Goal: Transaction & Acquisition: Book appointment/travel/reservation

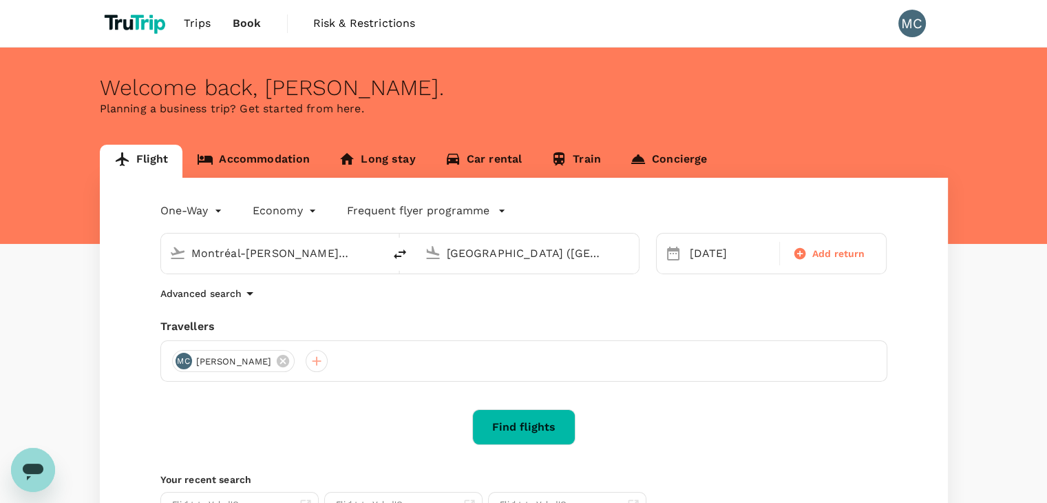
click at [221, 246] on input "Montréal-[PERSON_NAME] Intl (YUL)" at bounding box center [272, 252] width 163 height 21
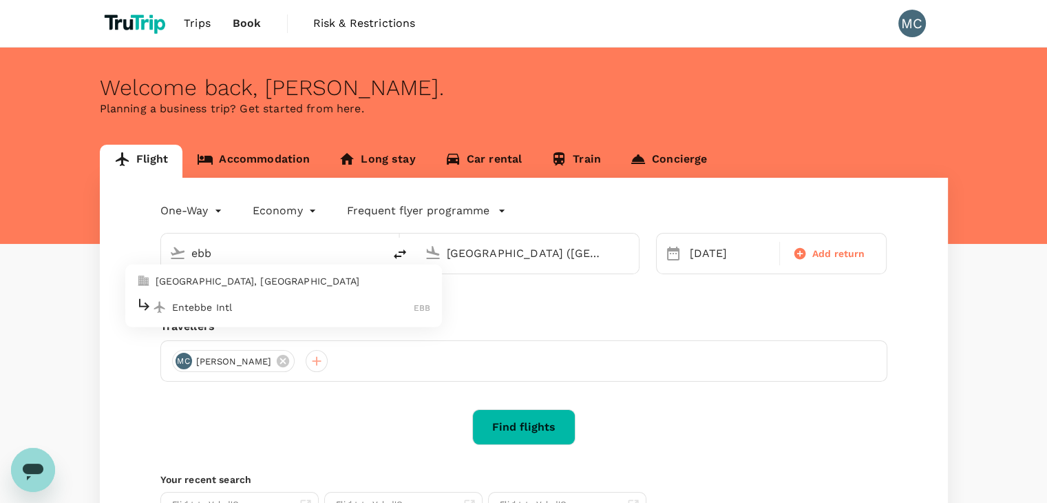
click at [233, 304] on p "Entebbe Intl" at bounding box center [293, 307] width 242 height 14
type input "Entebbe Intl (EBB)"
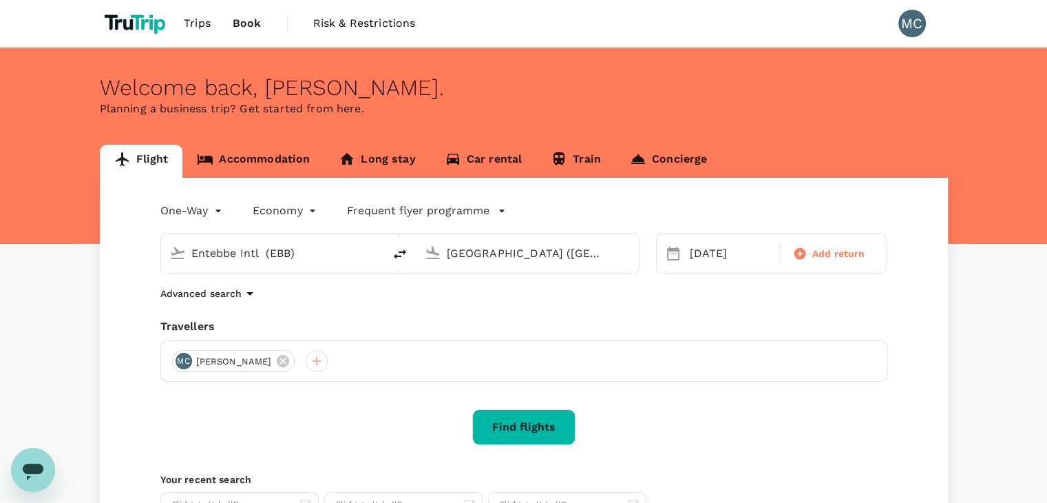
click at [517, 259] on input "[GEOGRAPHIC_DATA] ([GEOGRAPHIC_DATA])" at bounding box center [528, 252] width 163 height 21
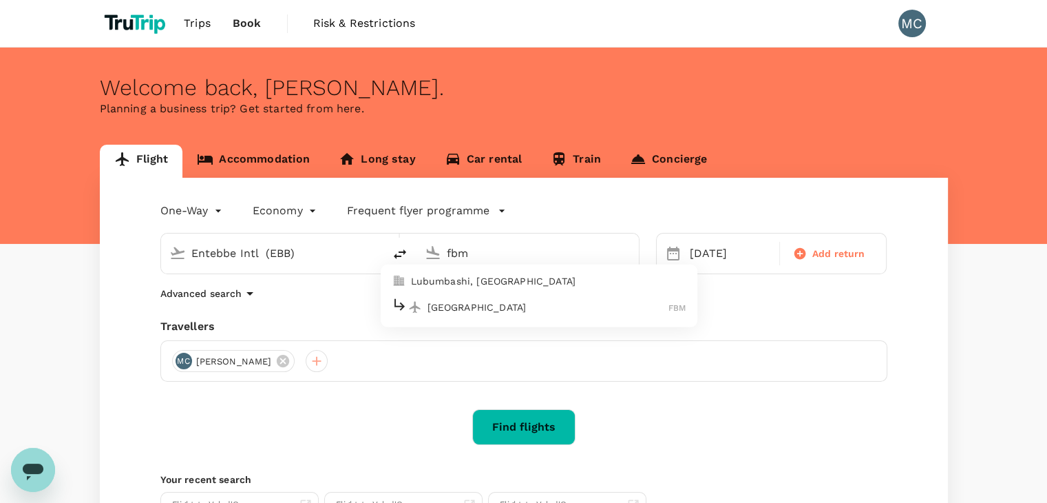
click at [520, 306] on p "[GEOGRAPHIC_DATA]" at bounding box center [549, 307] width 242 height 14
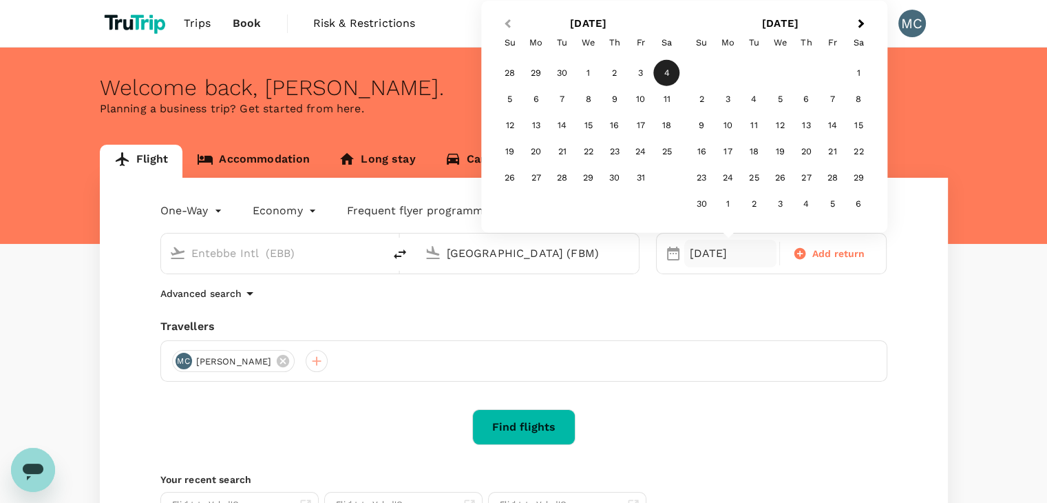
type input "[GEOGRAPHIC_DATA] (FBM)"
click at [503, 25] on button "Previous Month" at bounding box center [506, 25] width 22 height 22
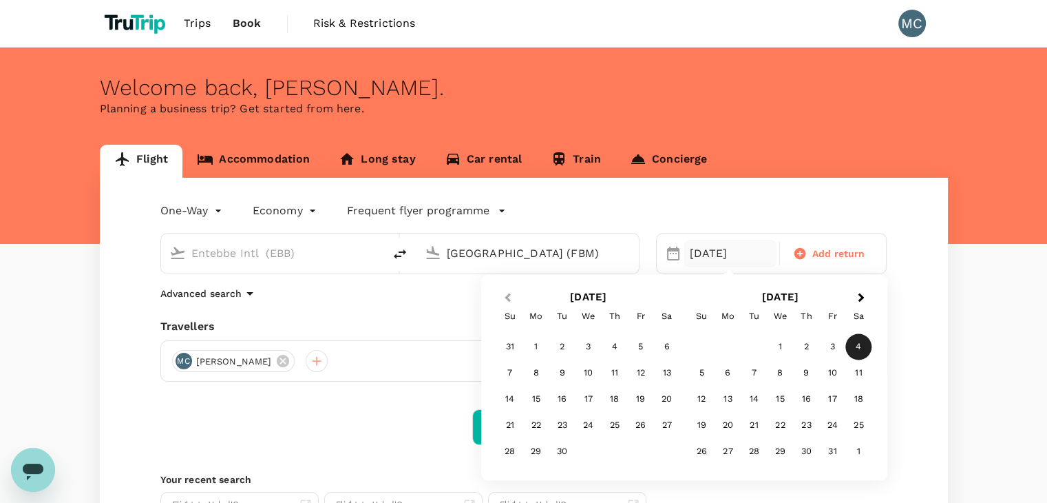
click at [503, 25] on div "Trips Book Risk & Restrictions MC" at bounding box center [524, 23] width 848 height 47
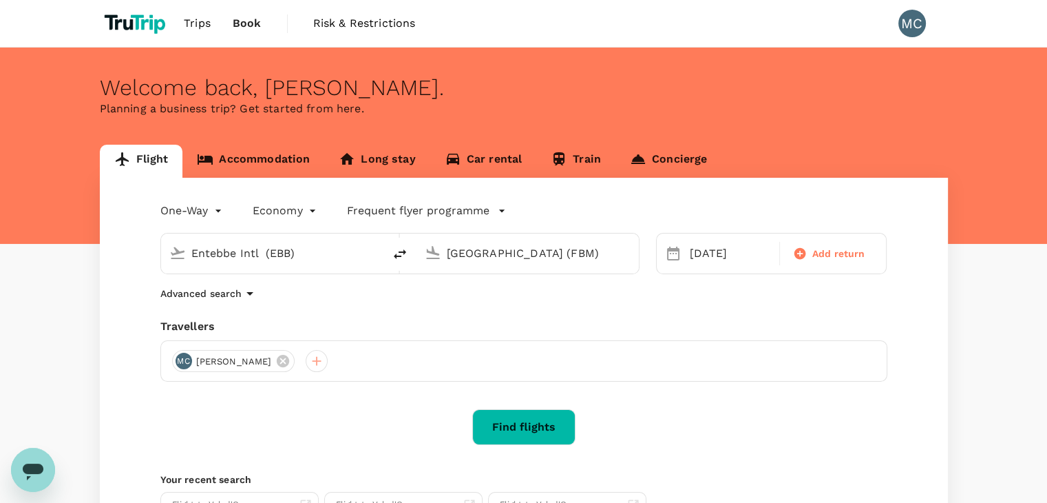
click at [682, 242] on div "[DATE]" at bounding box center [731, 254] width 98 height 28
click at [672, 250] on icon at bounding box center [673, 253] width 12 height 14
click at [713, 255] on div "[DATE]" at bounding box center [730, 254] width 92 height 28
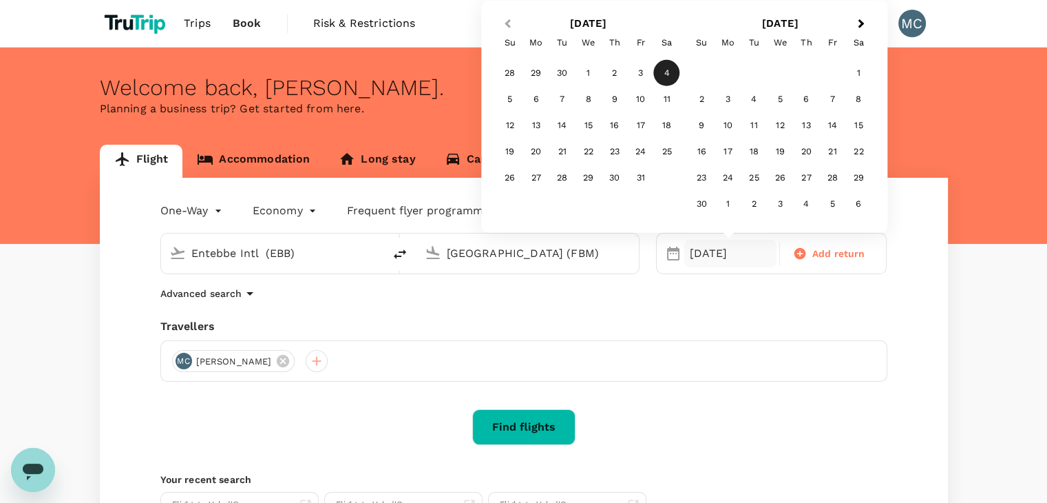
click at [509, 29] on button "Previous Month" at bounding box center [506, 25] width 22 height 22
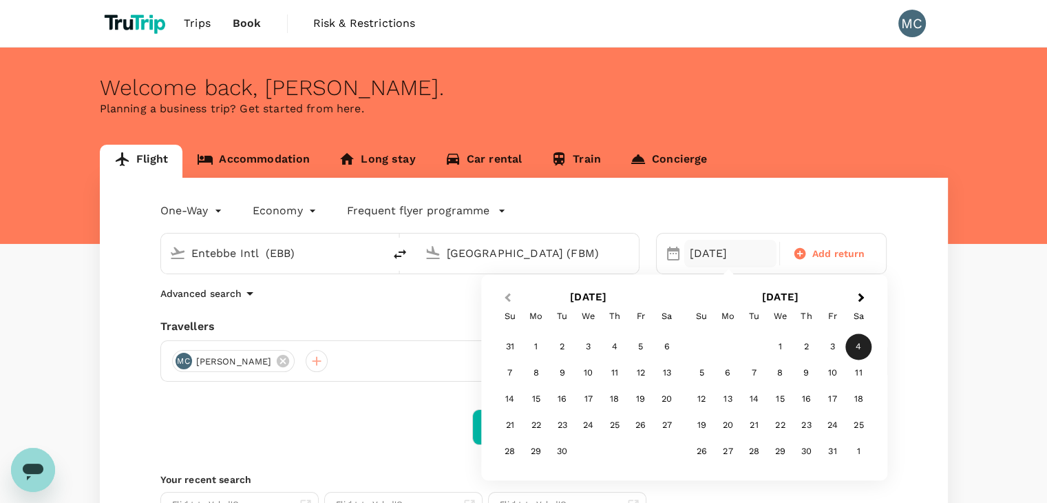
click at [506, 299] on button "Previous Month" at bounding box center [506, 298] width 22 height 22
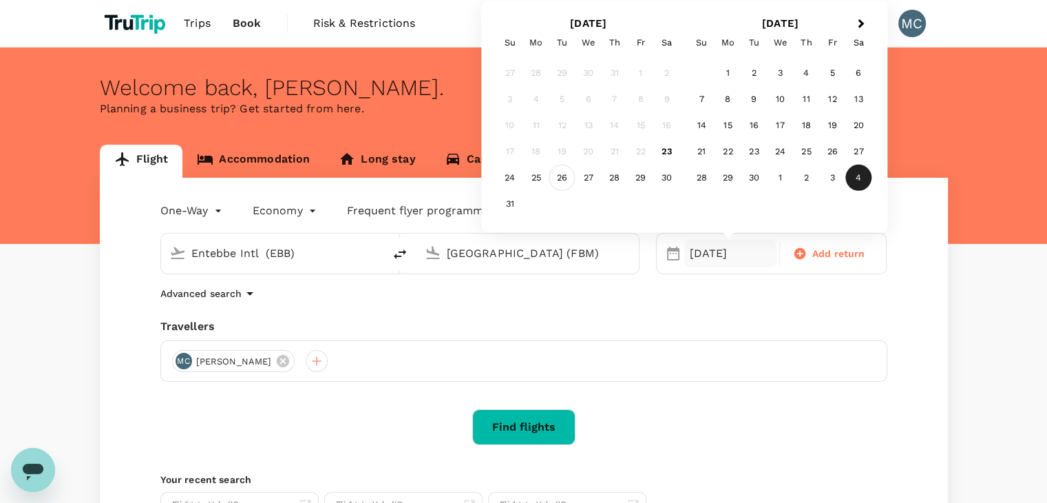
click at [556, 182] on div "26" at bounding box center [562, 178] width 26 height 26
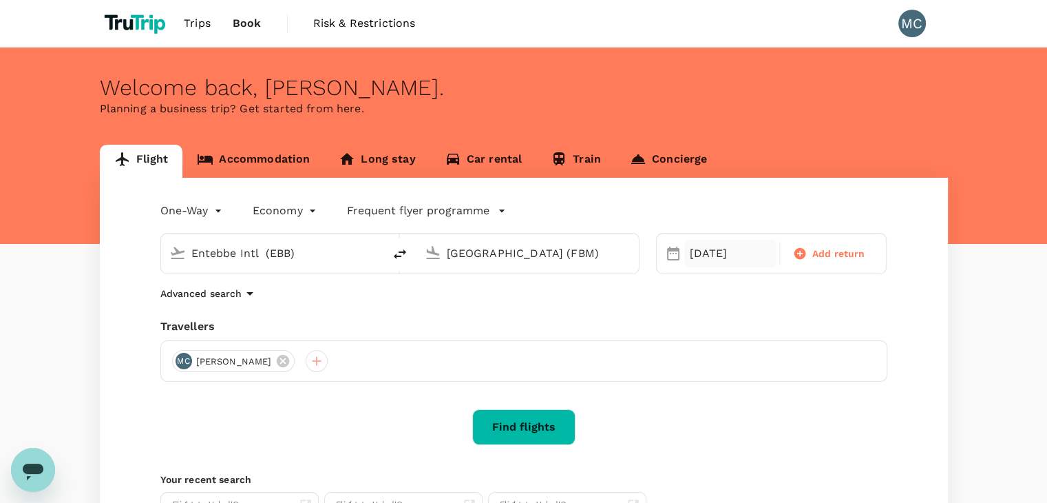
click at [698, 255] on div "[DATE]" at bounding box center [730, 254] width 92 height 28
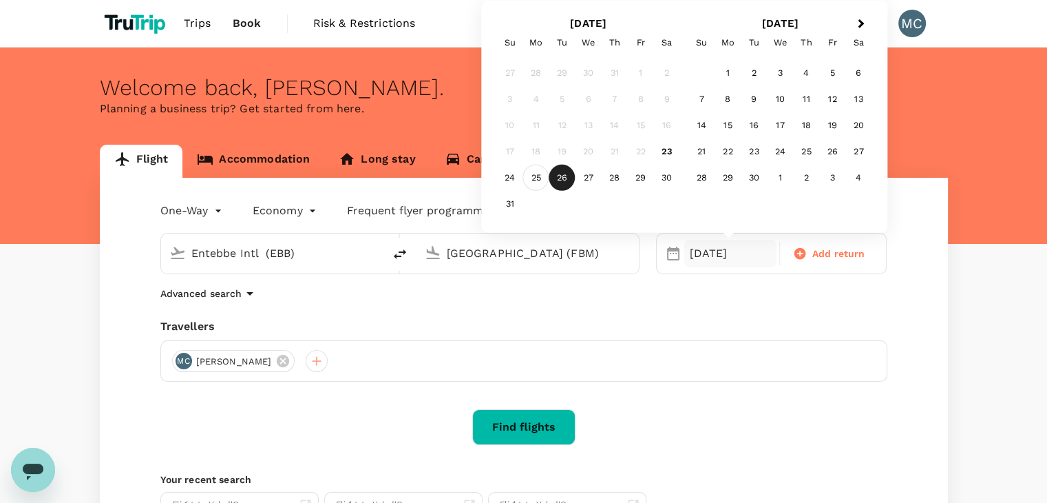
click at [544, 177] on div "25" at bounding box center [536, 178] width 26 height 26
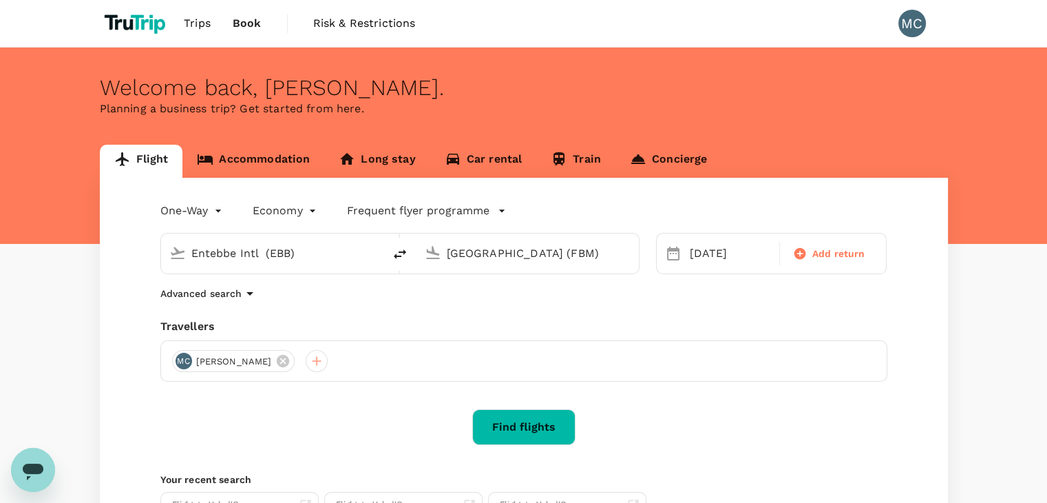
click at [507, 416] on button "Find flights" at bounding box center [523, 427] width 103 height 36
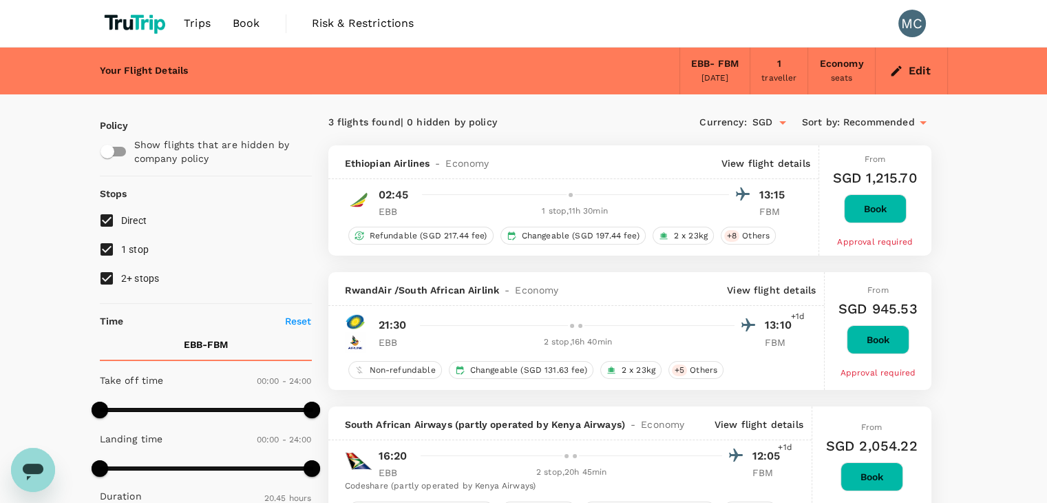
click at [741, 165] on p "View flight details" at bounding box center [765, 163] width 89 height 14
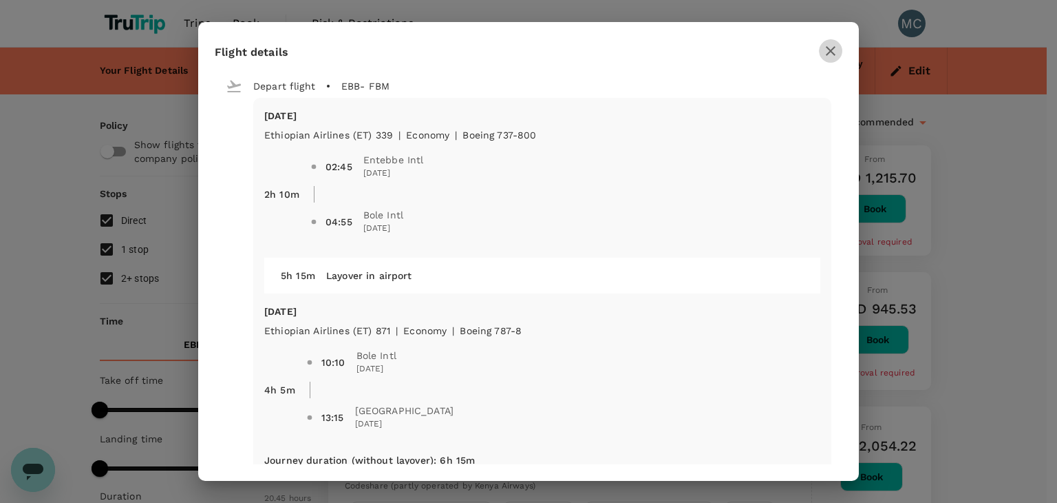
click at [829, 48] on icon "button" at bounding box center [831, 51] width 10 height 10
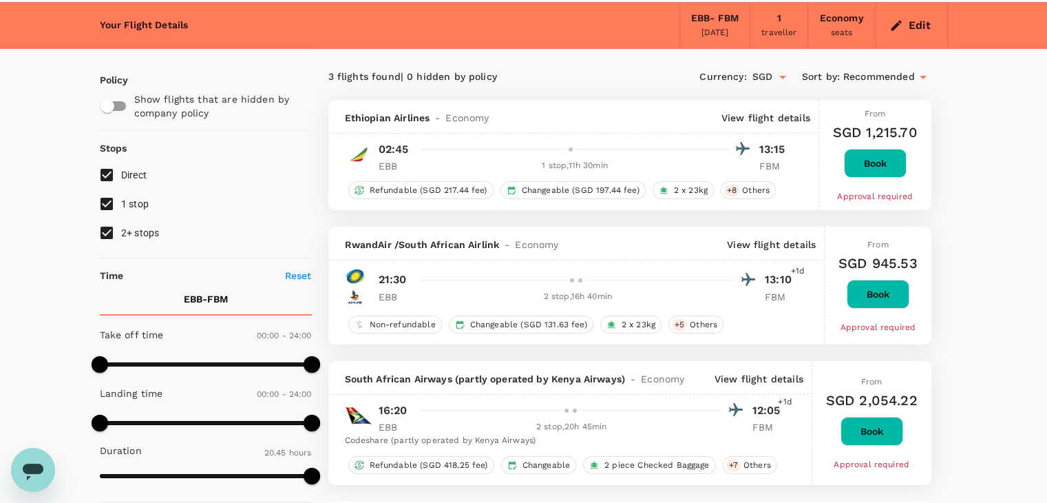
scroll to position [43, 0]
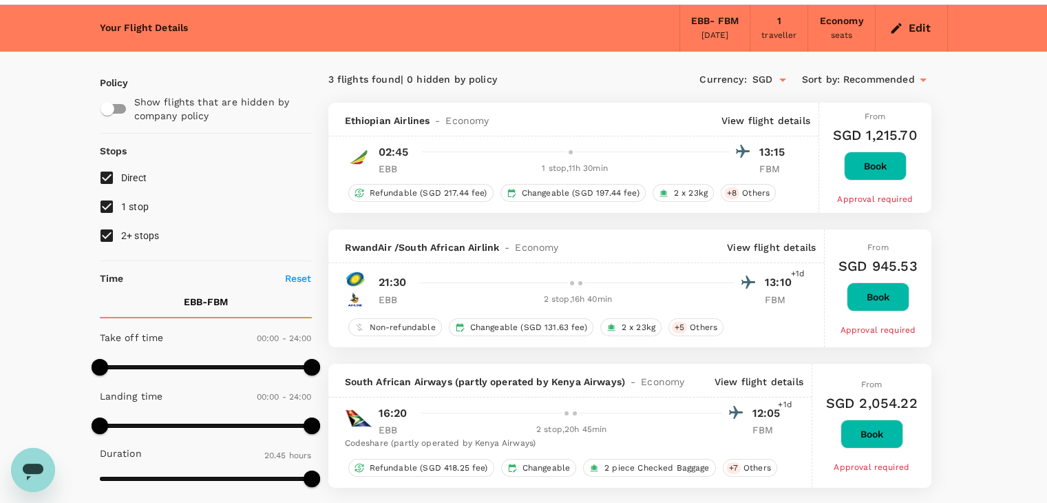
click at [760, 125] on p "View flight details" at bounding box center [765, 121] width 89 height 14
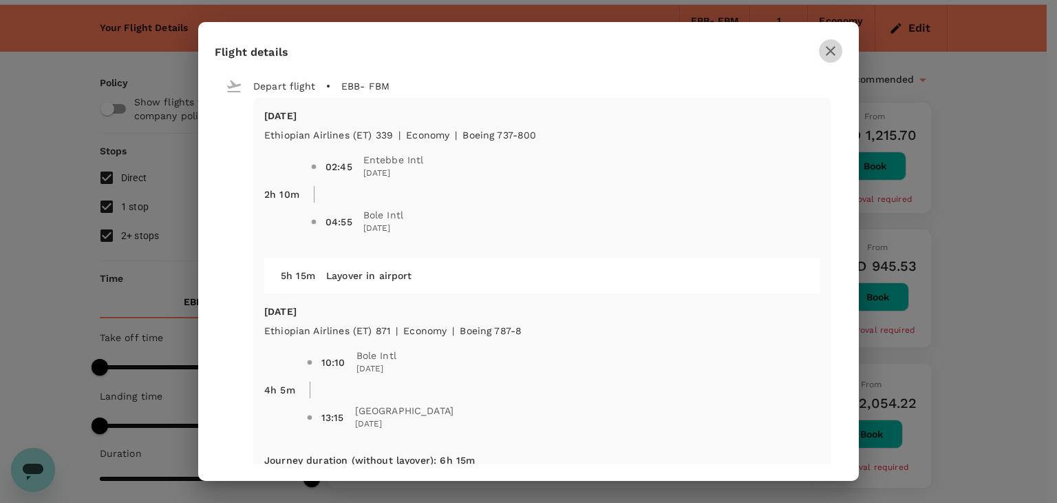
click at [827, 50] on icon "button" at bounding box center [831, 51] width 17 height 17
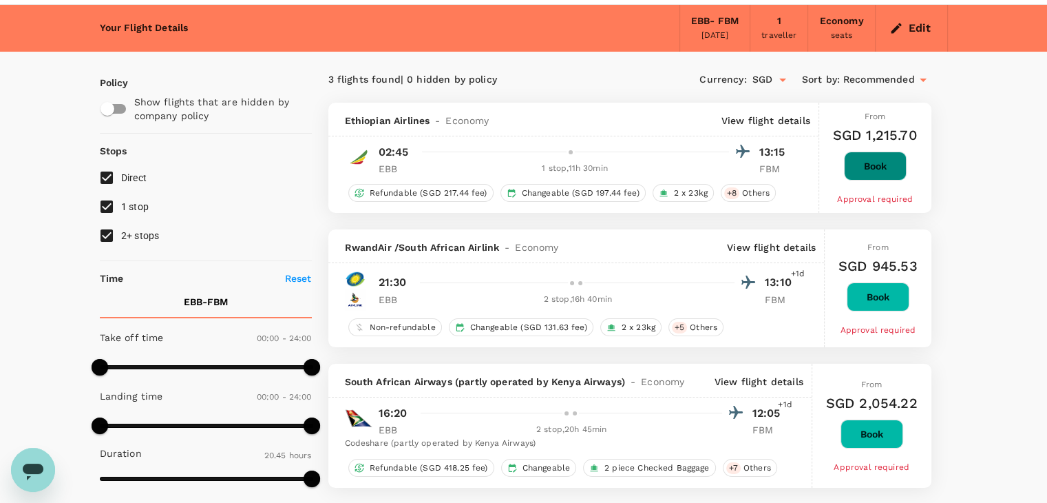
click at [853, 174] on button "Book" at bounding box center [875, 165] width 63 height 29
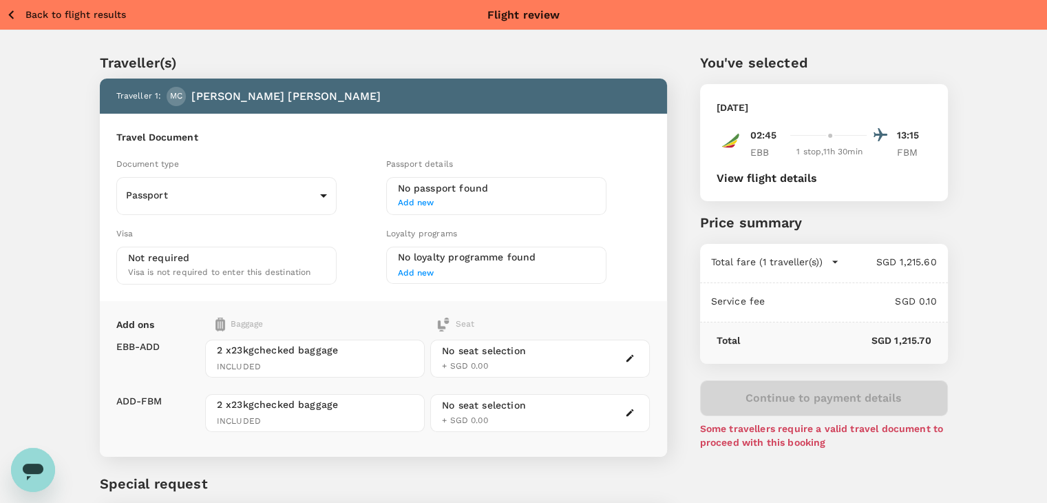
click at [6, 14] on icon "button" at bounding box center [11, 14] width 17 height 17
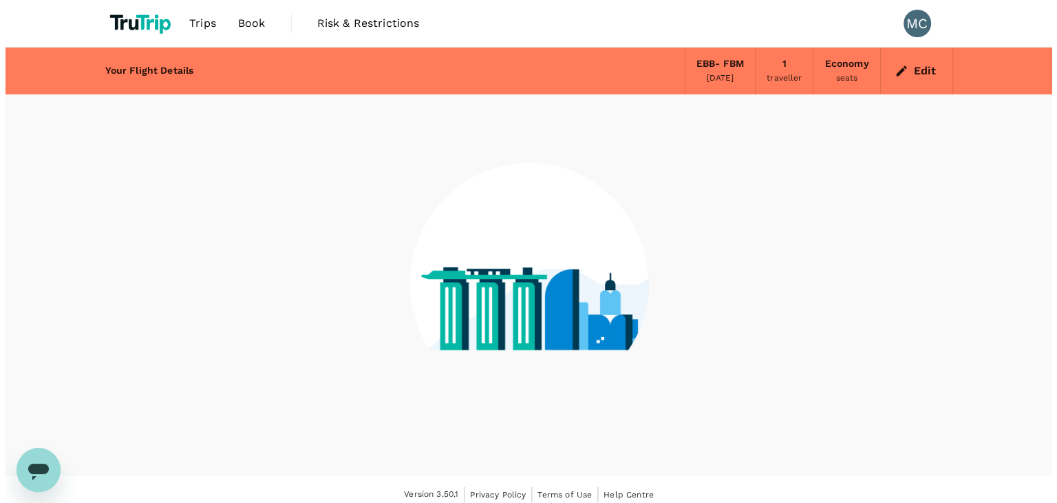
scroll to position [10, 0]
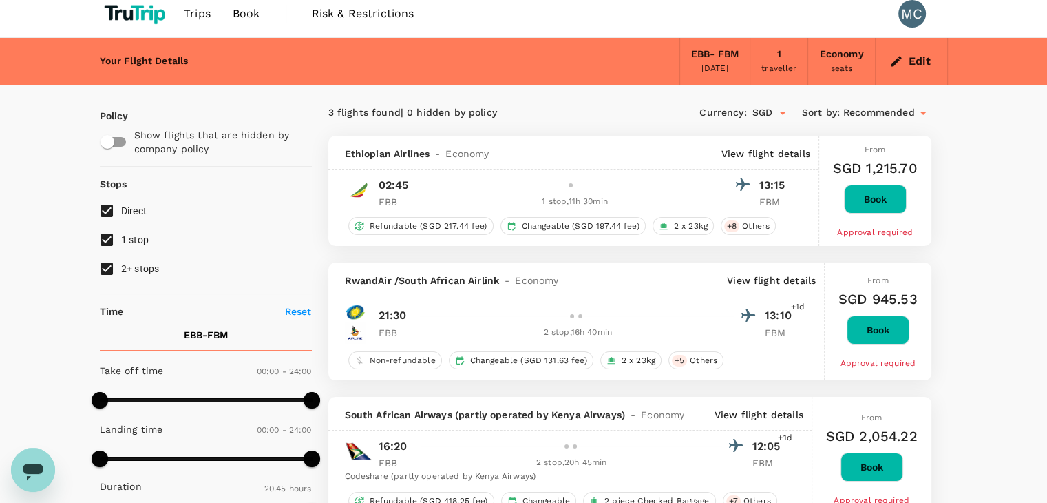
click at [752, 156] on p "View flight details" at bounding box center [765, 154] width 89 height 14
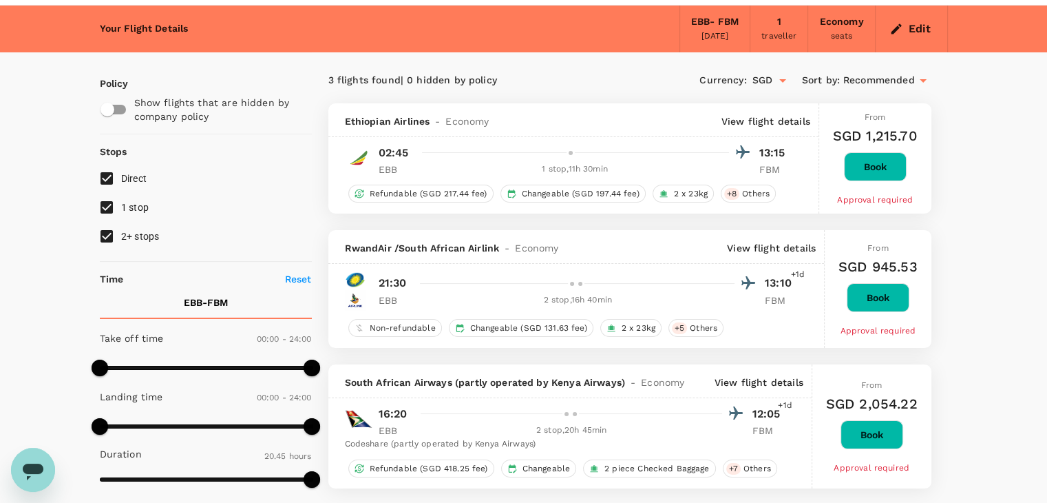
scroll to position [0, 0]
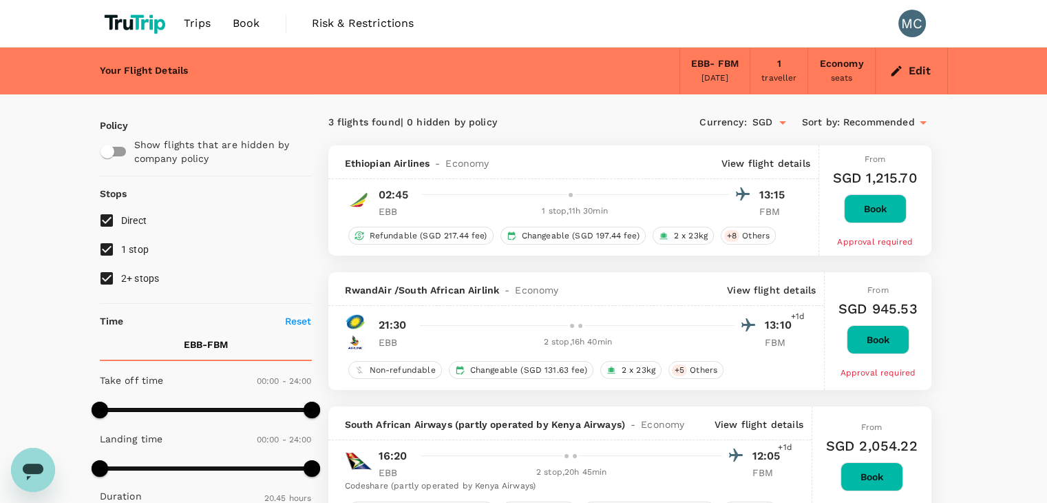
click at [890, 72] on icon "button" at bounding box center [896, 71] width 14 height 14
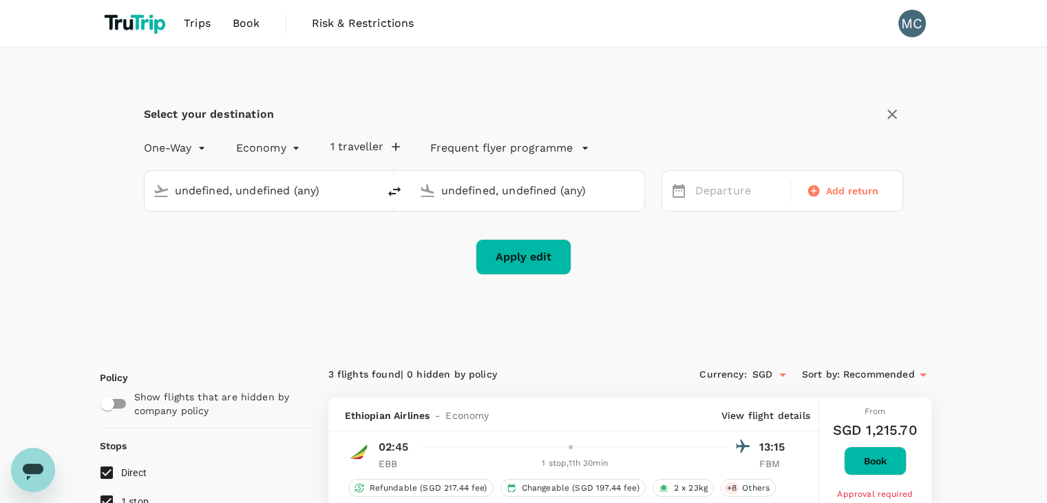
type input "Entebbe Intl (EBB)"
type input "[GEOGRAPHIC_DATA] (FBM)"
type input "Entebbe Intl (EBB)"
type input "[GEOGRAPHIC_DATA] (FBM)"
click at [691, 195] on div "[DATE]" at bounding box center [739, 191] width 98 height 27
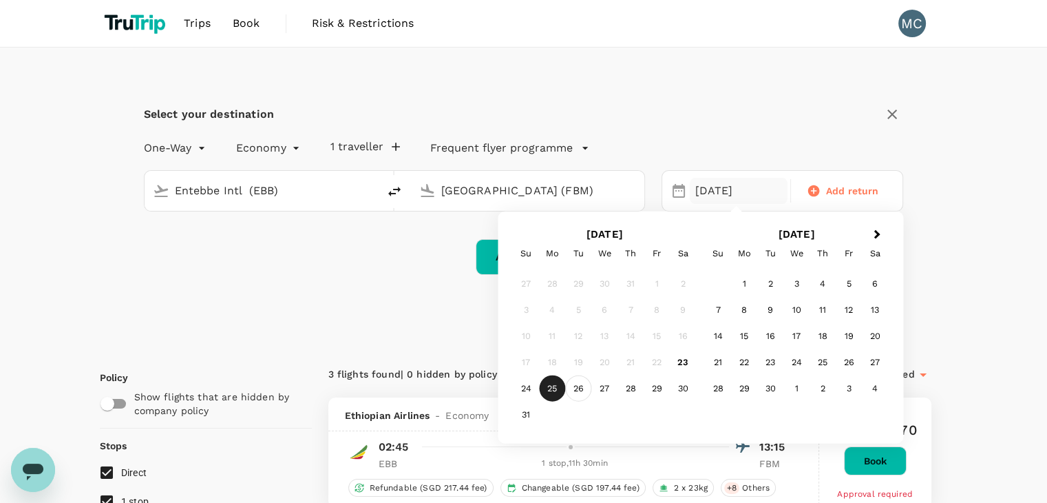
click at [573, 392] on div "26" at bounding box center [578, 388] width 26 height 26
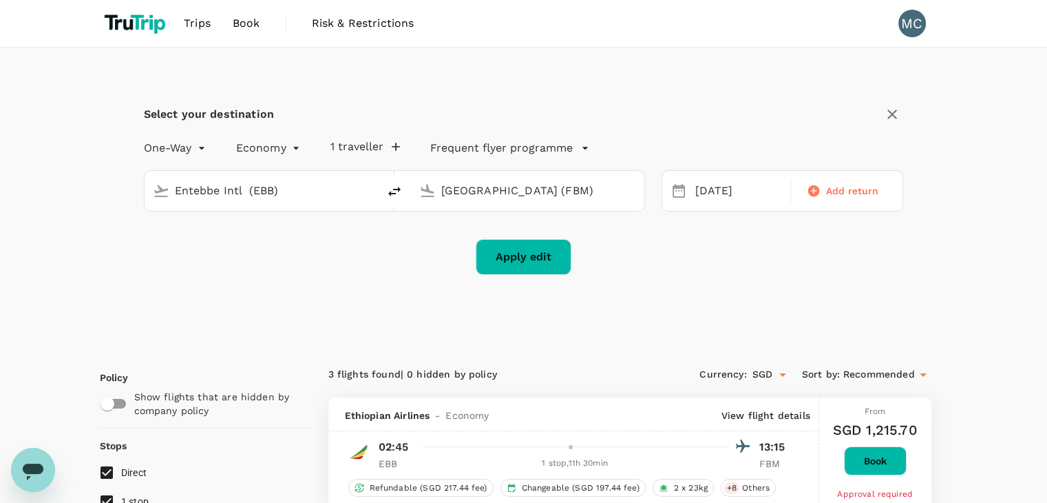
click at [511, 265] on button "Apply edit" at bounding box center [524, 257] width 96 height 36
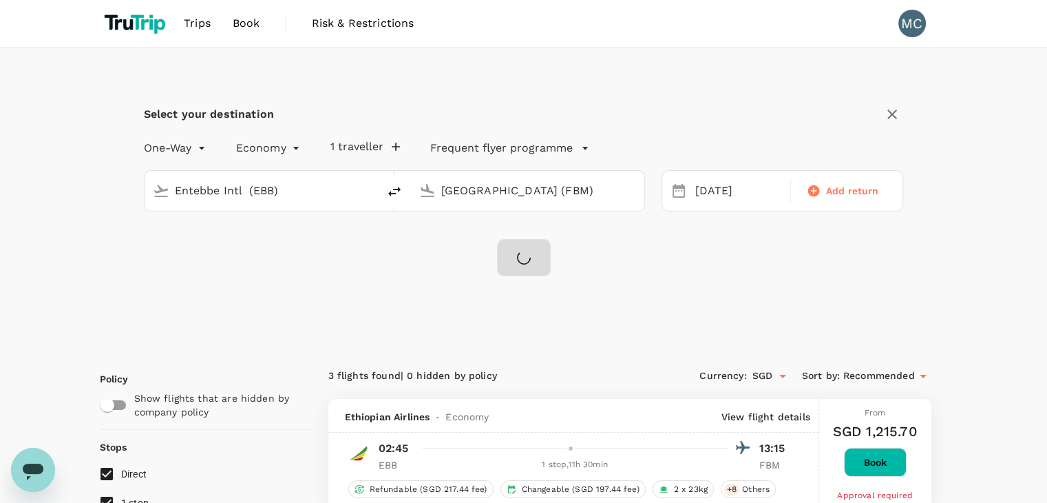
checkbox input "false"
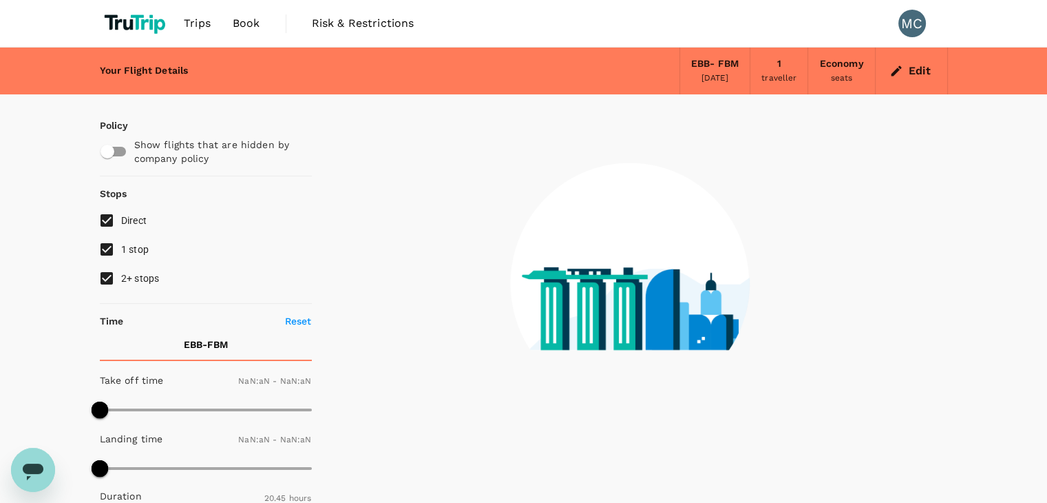
type input "1440"
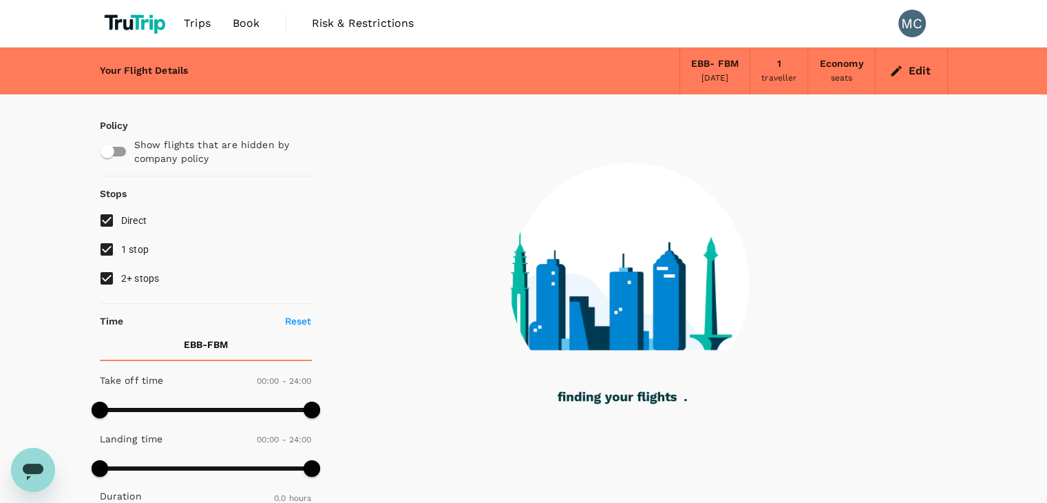
type input "855"
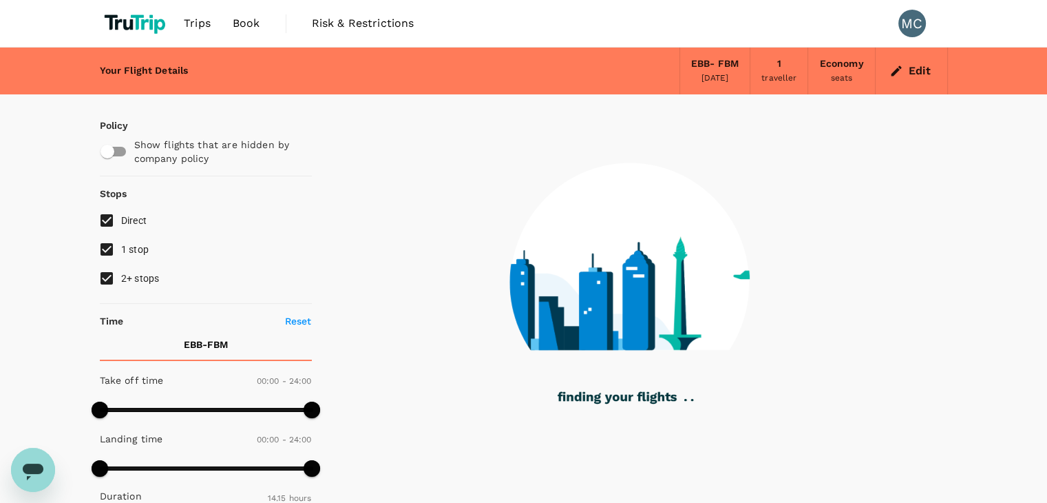
checkbox input "true"
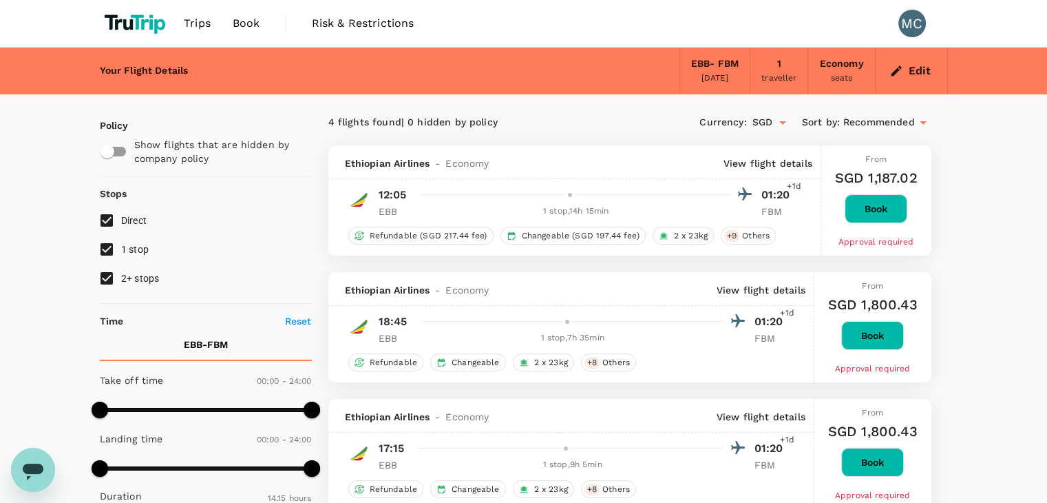
click at [770, 125] on input "SGD" at bounding box center [762, 122] width 21 height 23
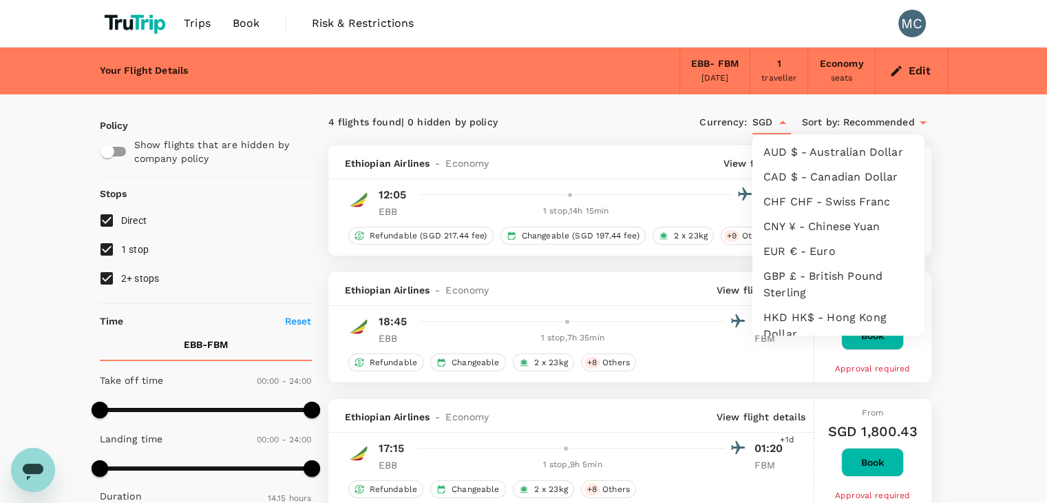
scroll to position [317, 0]
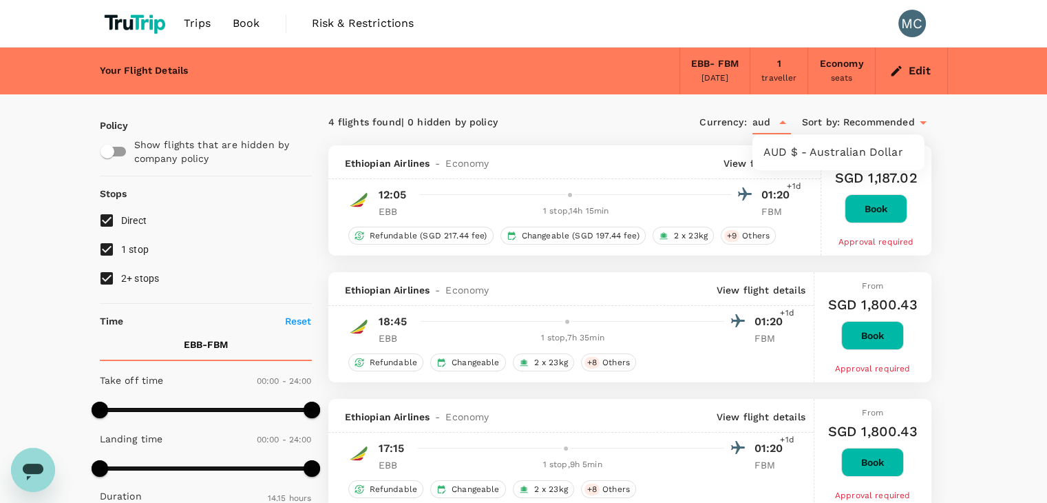
click at [790, 158] on li "AUD $ - Australian Dollar" at bounding box center [838, 152] width 172 height 25
type input "AUD"
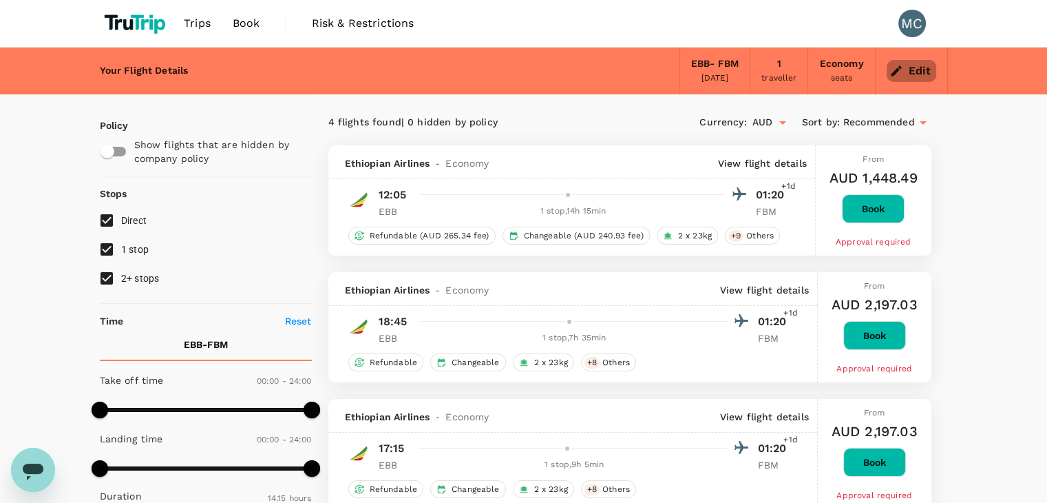
type input "AUD"
type input "1440"
click at [917, 76] on button "Edit" at bounding box center [912, 71] width 50 height 22
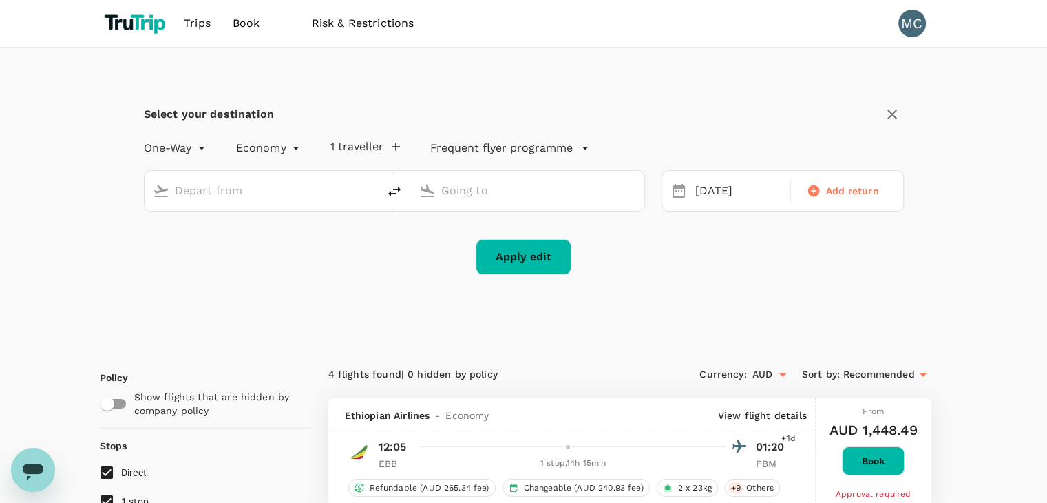
type input "Entebbe Intl (EBB)"
click at [498, 182] on input "[GEOGRAPHIC_DATA] (FBM)" at bounding box center [528, 190] width 174 height 21
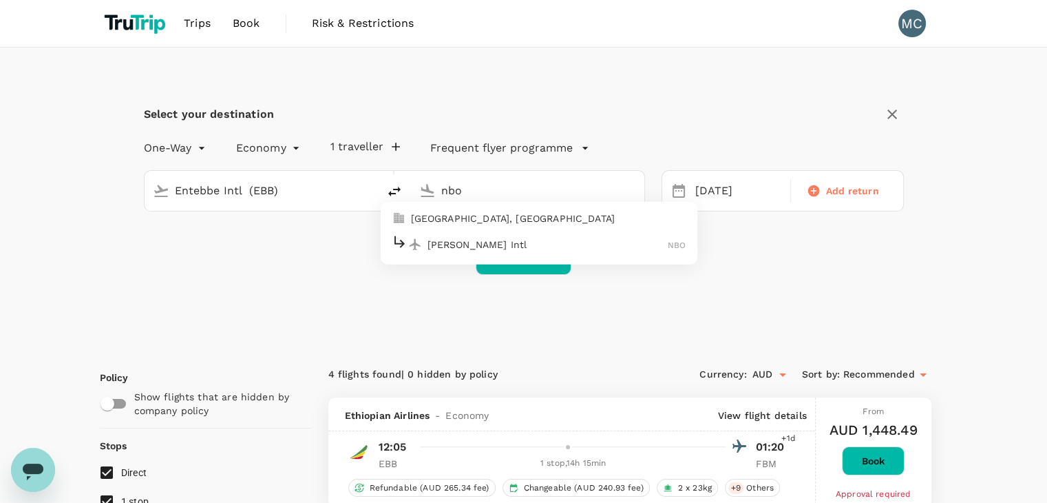
click at [505, 251] on div "Jomo Kenyatta Intl NBO" at bounding box center [539, 243] width 295 height 21
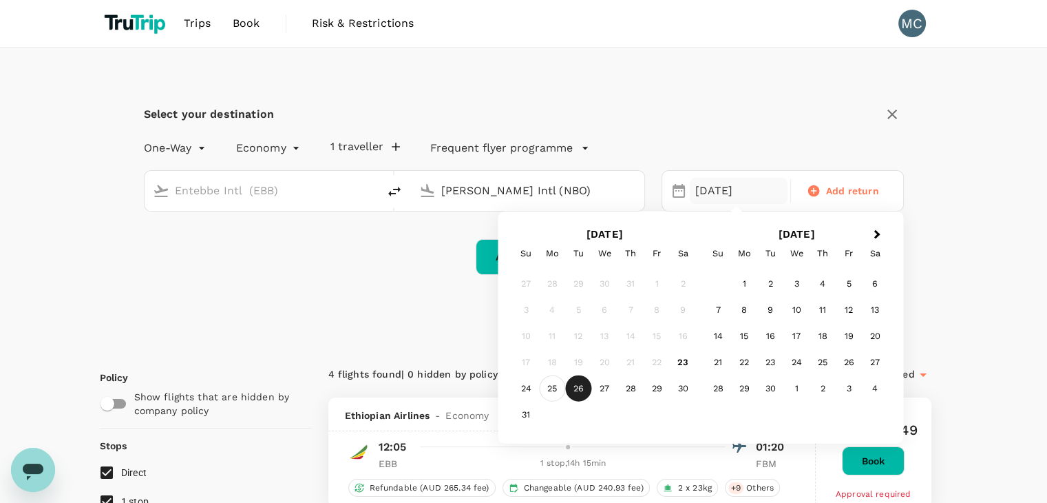
type input "Jomo Kenyatta Intl (NBO)"
click at [555, 383] on div "25" at bounding box center [552, 388] width 26 height 26
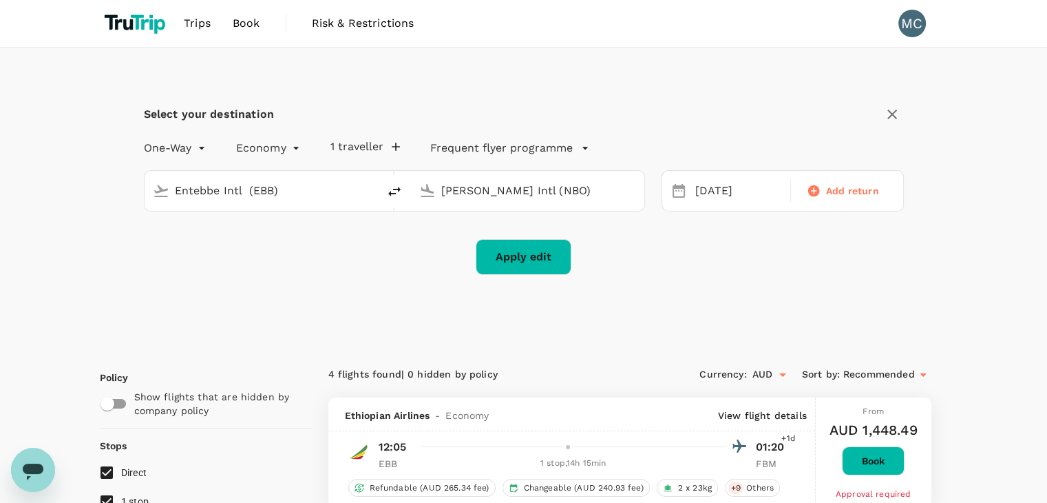
click at [519, 257] on button "Apply edit" at bounding box center [524, 257] width 96 height 36
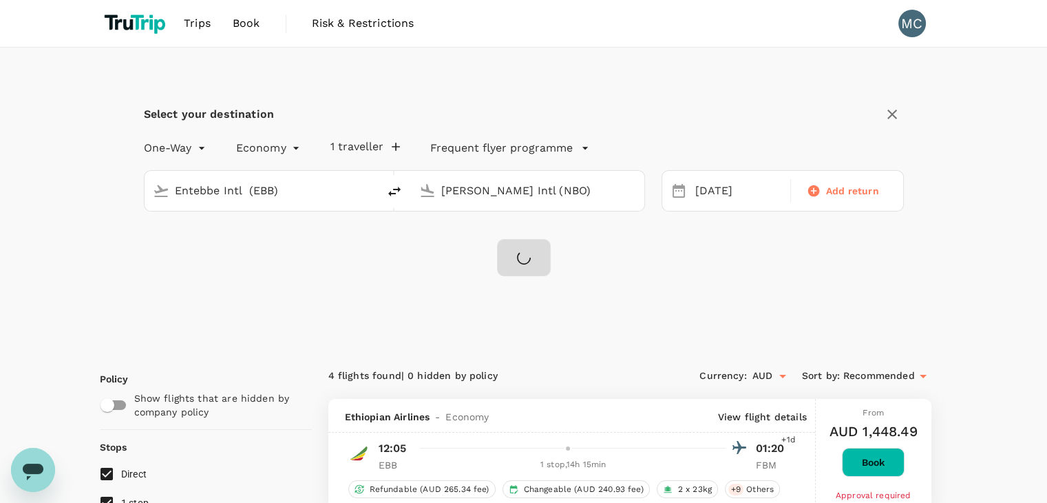
checkbox input "false"
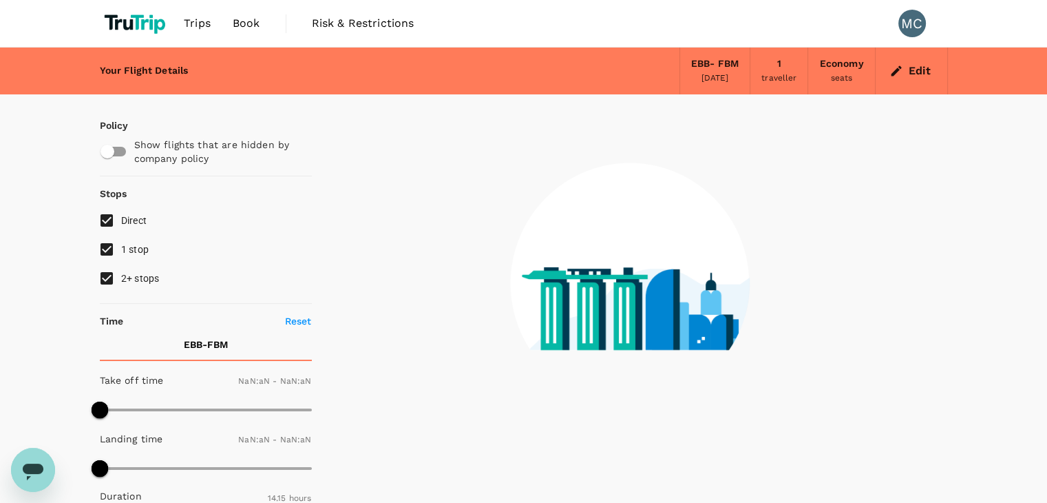
type input "1440"
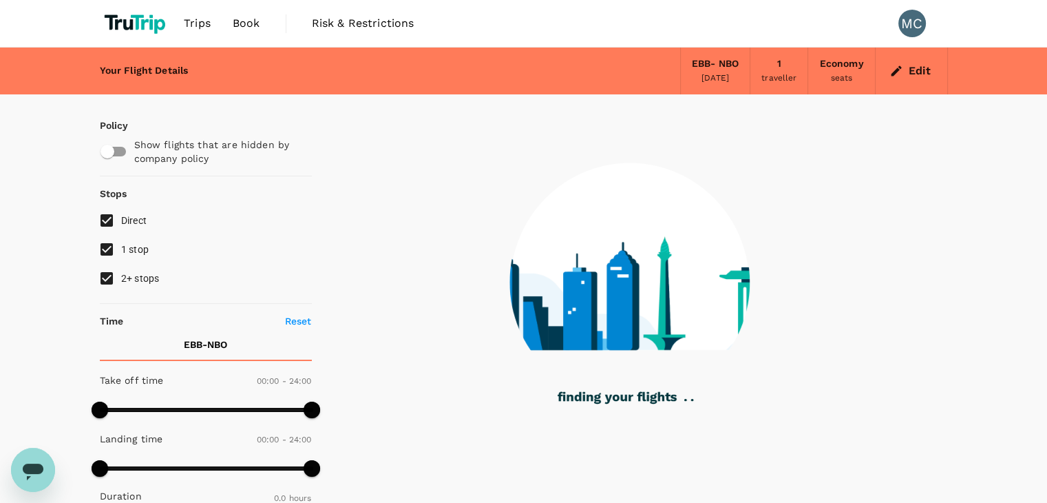
type input "780"
checkbox input "true"
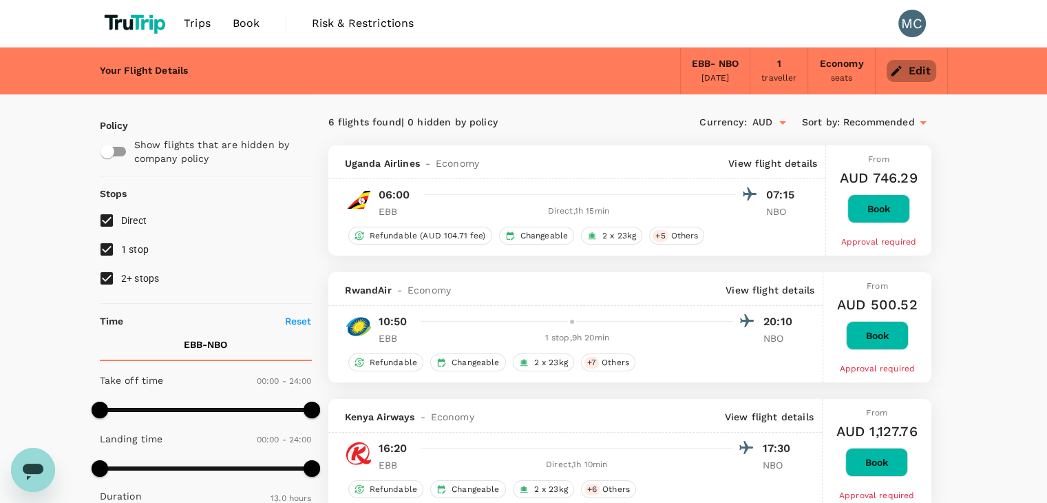
click at [920, 71] on button "Edit" at bounding box center [912, 71] width 50 height 22
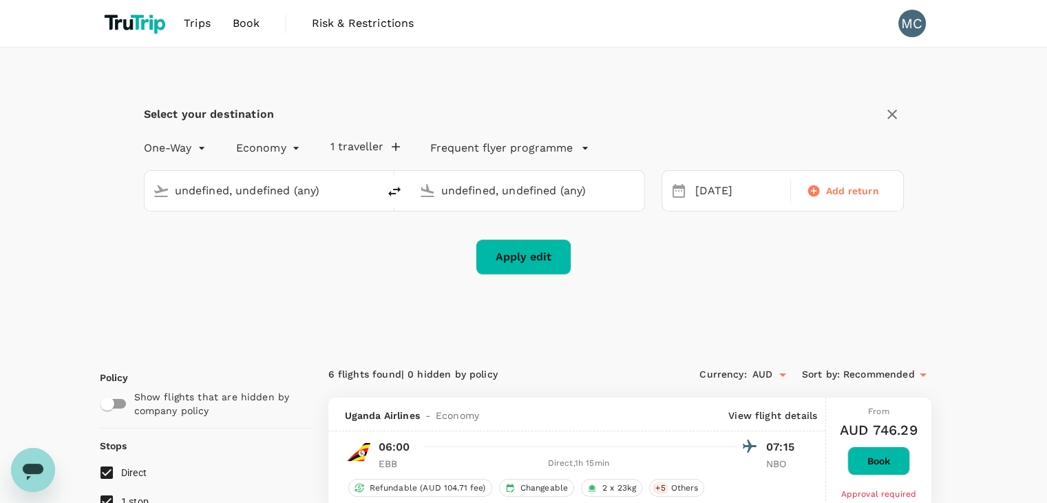
type input "Entebbe Intl (EBB)"
type input "Jomo Kenyatta Intl (NBO)"
type input "Entebbe Intl (EBB)"
type input "Jomo Kenyatta Intl (NBO)"
click at [240, 190] on input "Entebbe Intl (EBB)" at bounding box center [262, 190] width 174 height 21
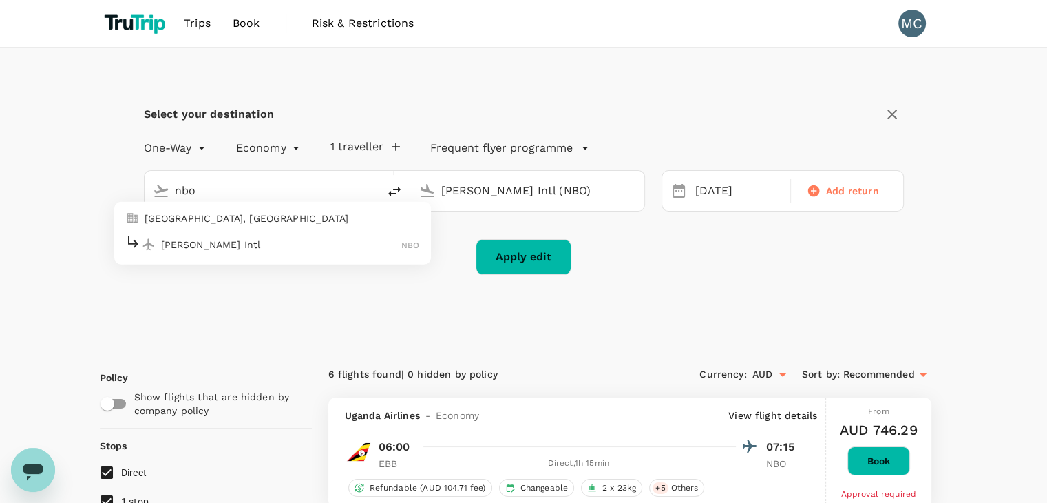
type input "Entebbe Intl (EBB)"
click at [407, 192] on button "delete" at bounding box center [394, 191] width 33 height 33
type input "Jomo Kenyatta Intl (NBO)"
click at [489, 188] on input "Entebbe Intl (EBB)" at bounding box center [528, 190] width 174 height 21
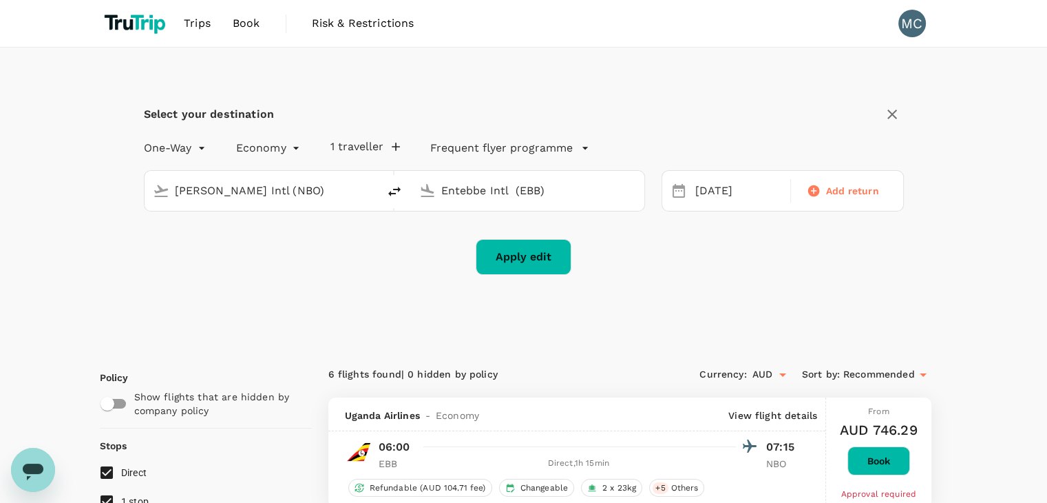
click at [489, 188] on input "Entebbe Intl (EBB)" at bounding box center [528, 190] width 174 height 21
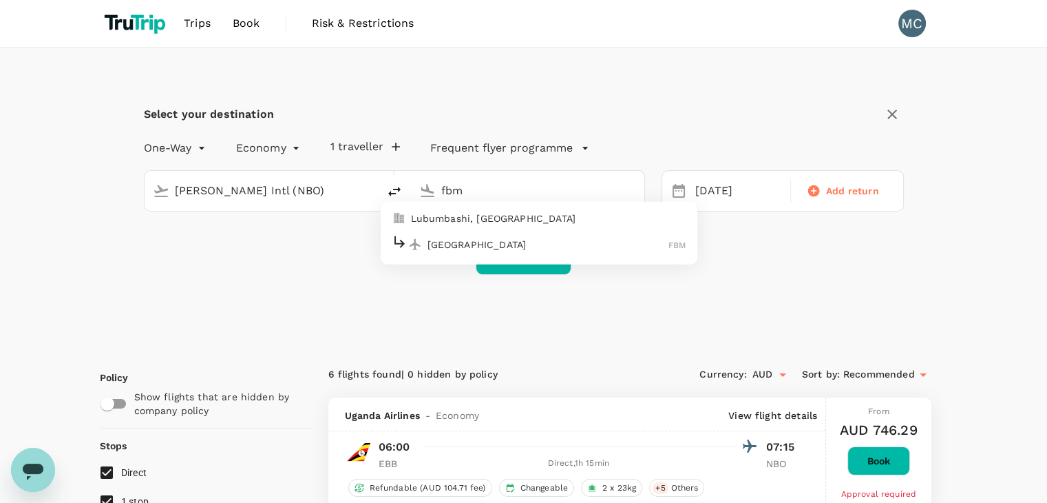
click at [485, 242] on p "[GEOGRAPHIC_DATA]" at bounding box center [549, 244] width 242 height 14
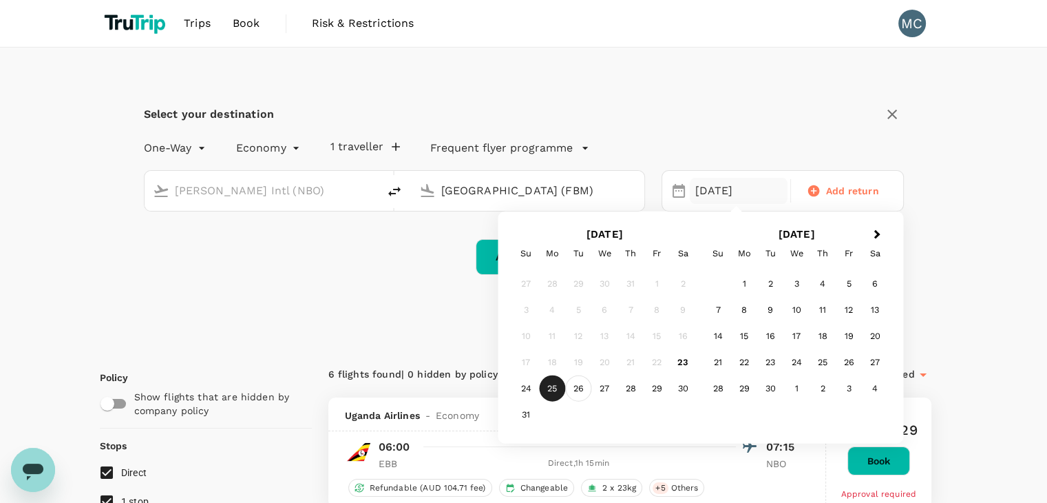
type input "[GEOGRAPHIC_DATA] (FBM)"
click at [585, 386] on div "26" at bounding box center [578, 388] width 26 height 26
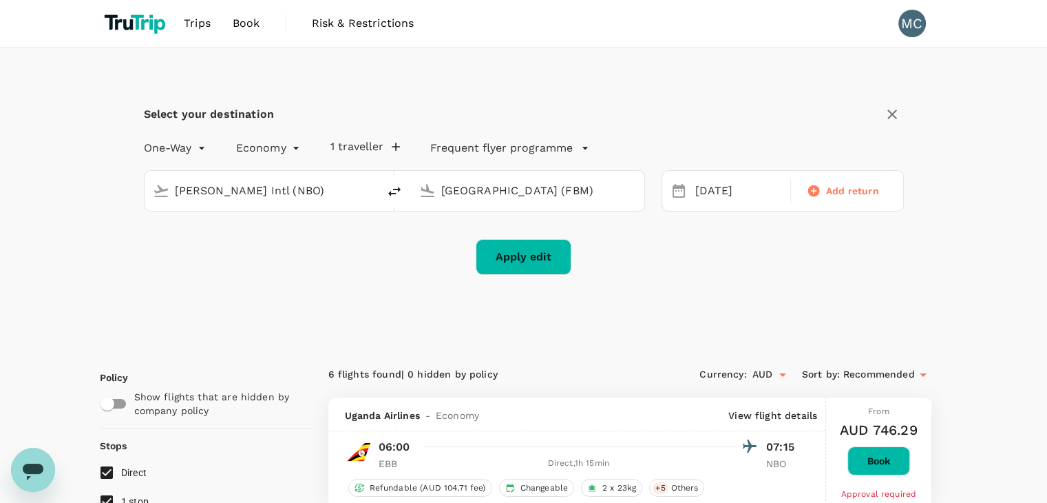
click at [538, 284] on div "Select your destination One-Way oneway Economy economy 1 traveller Frequent fly…" at bounding box center [524, 197] width 848 height 299
click at [524, 265] on button "Apply edit" at bounding box center [524, 257] width 96 height 36
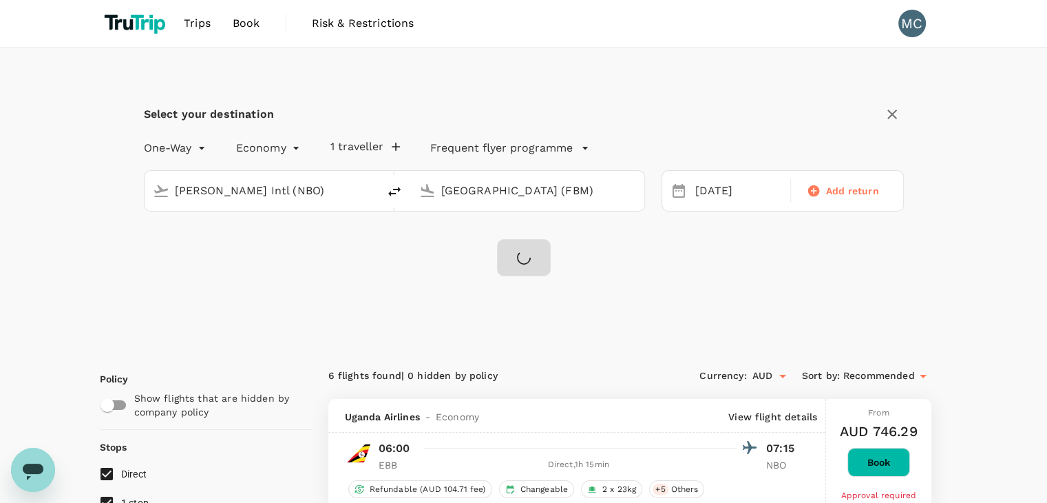
checkbox input "false"
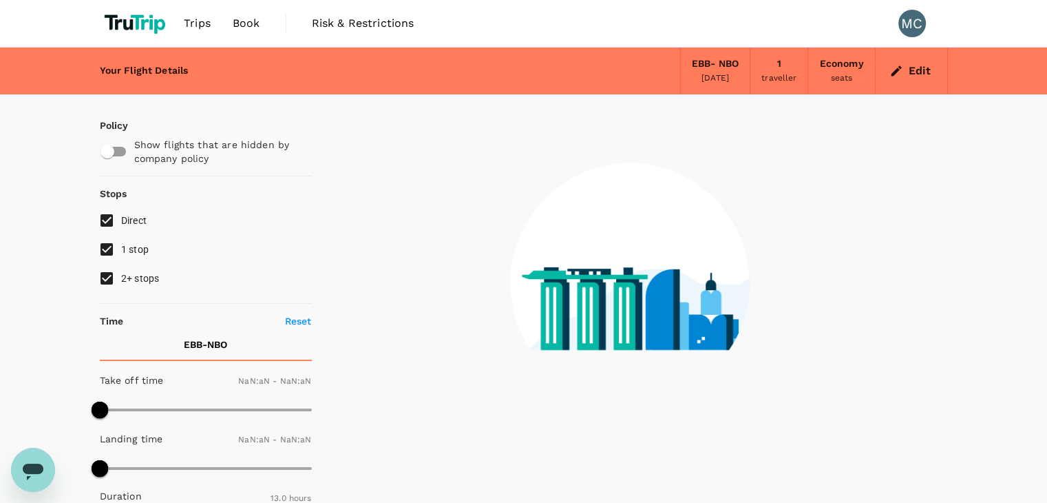
type input "1440"
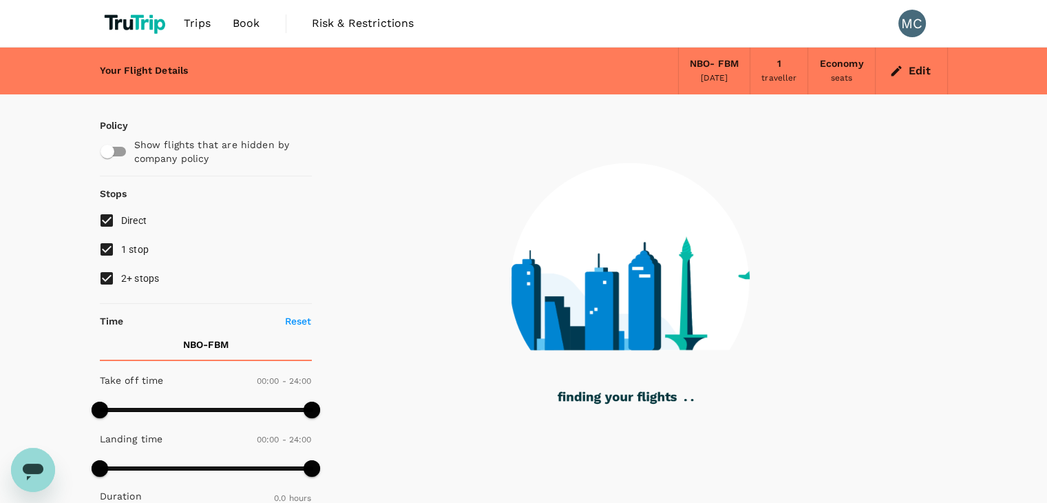
type input "955"
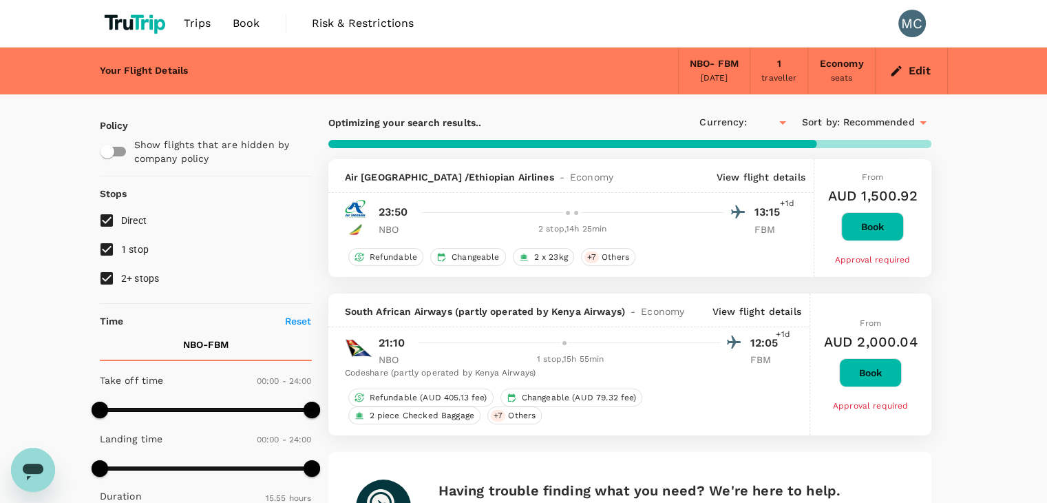
checkbox input "true"
type input "AUD"
